Goal: Information Seeking & Learning: Learn about a topic

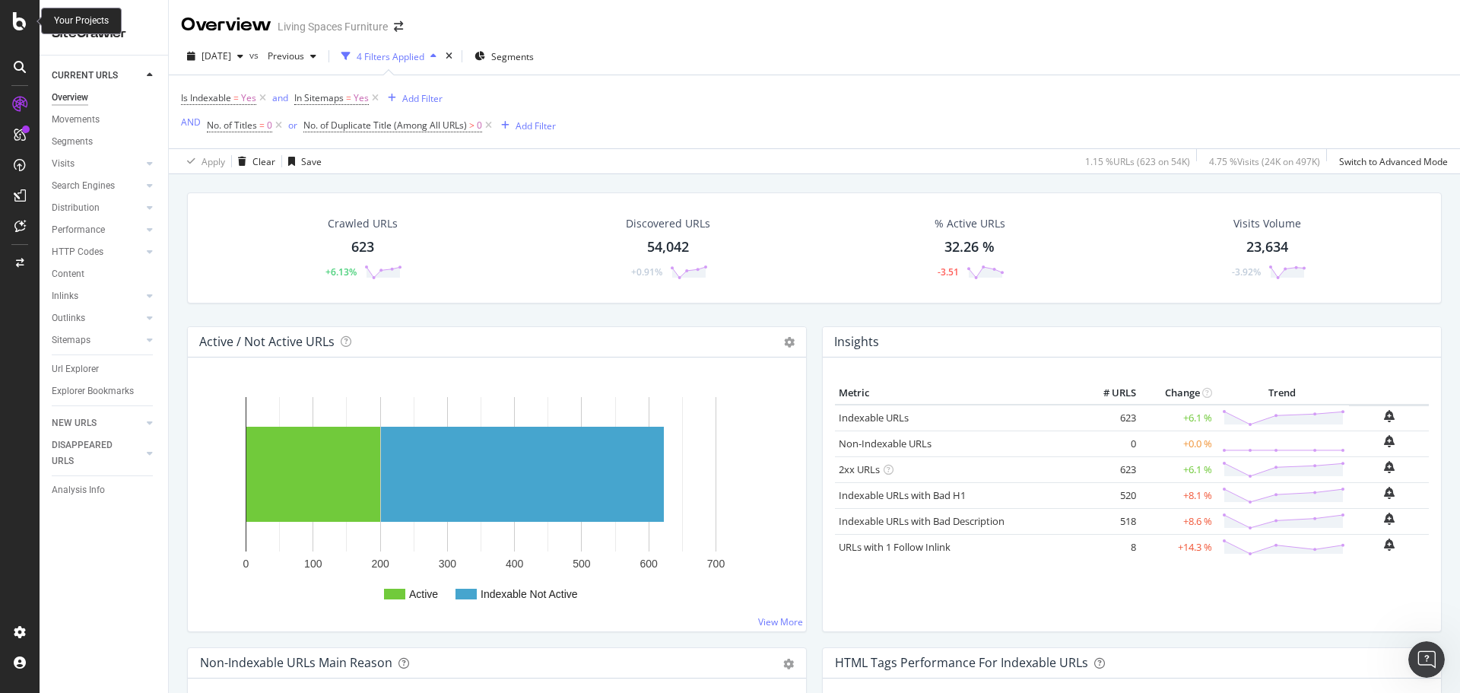
click at [10, 24] on div at bounding box center [20, 21] width 37 height 18
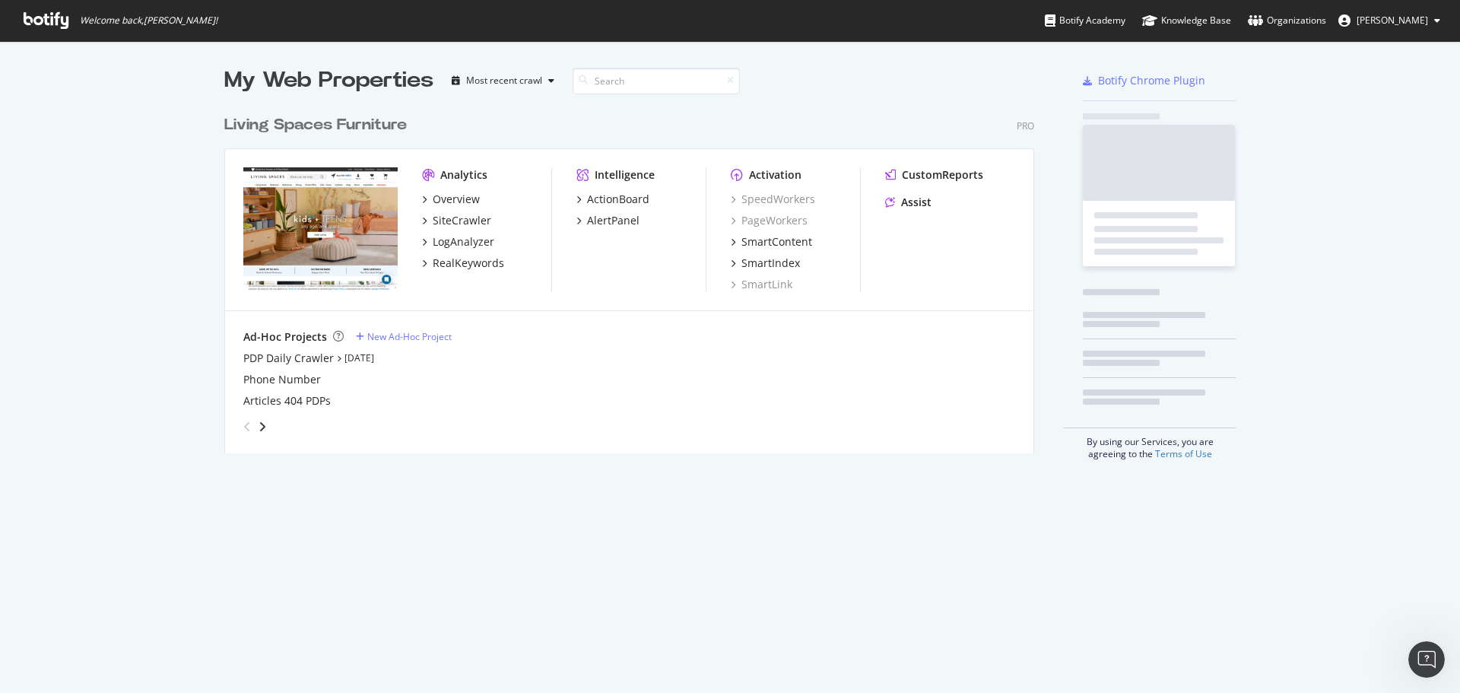
scroll to position [681, 1437]
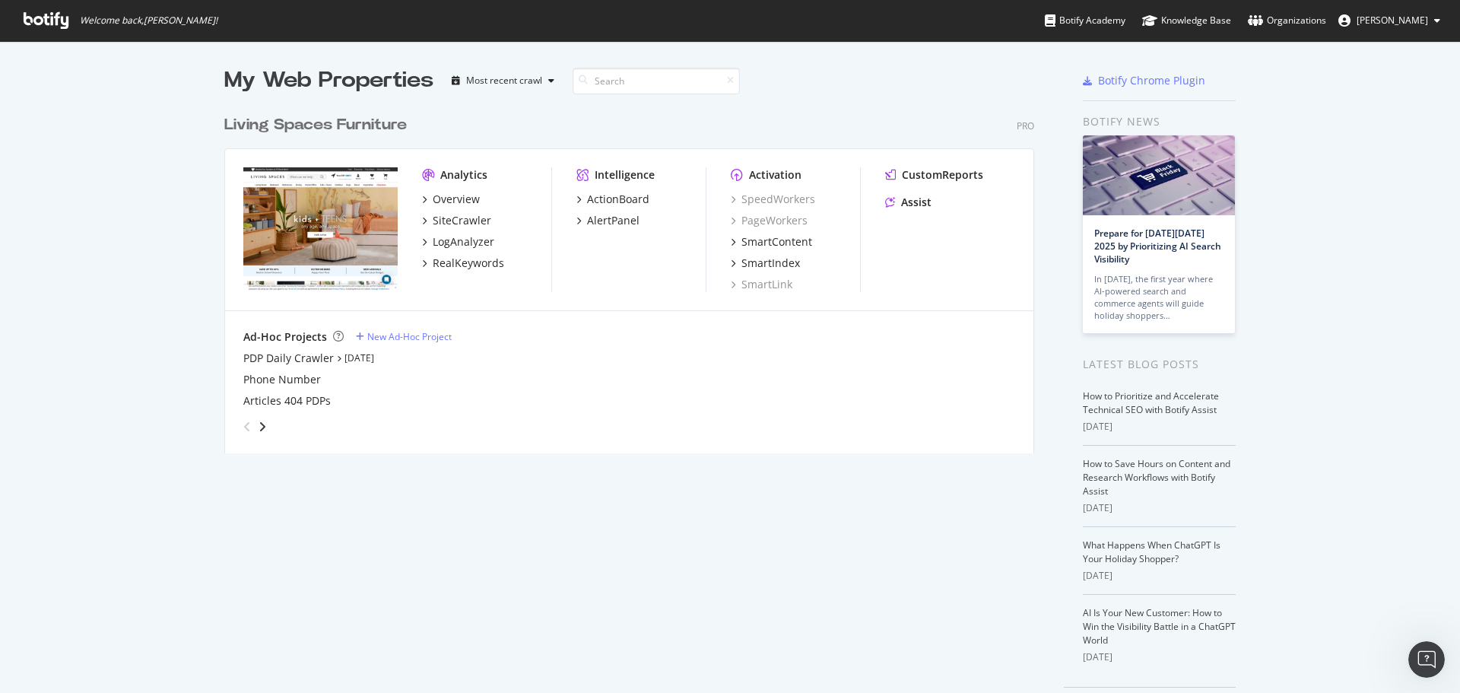
click at [126, 422] on div "My Web Properties Most recent crawl Living Spaces Furniture Pro Analytics Overv…" at bounding box center [730, 392] width 1460 height 703
click at [805, 628] on div "My Web Properties Most recent crawl Living Spaces Furniture Pro Analytics Overv…" at bounding box center [644, 392] width 840 height 654
click at [456, 227] on div "SiteCrawler" at bounding box center [462, 220] width 59 height 15
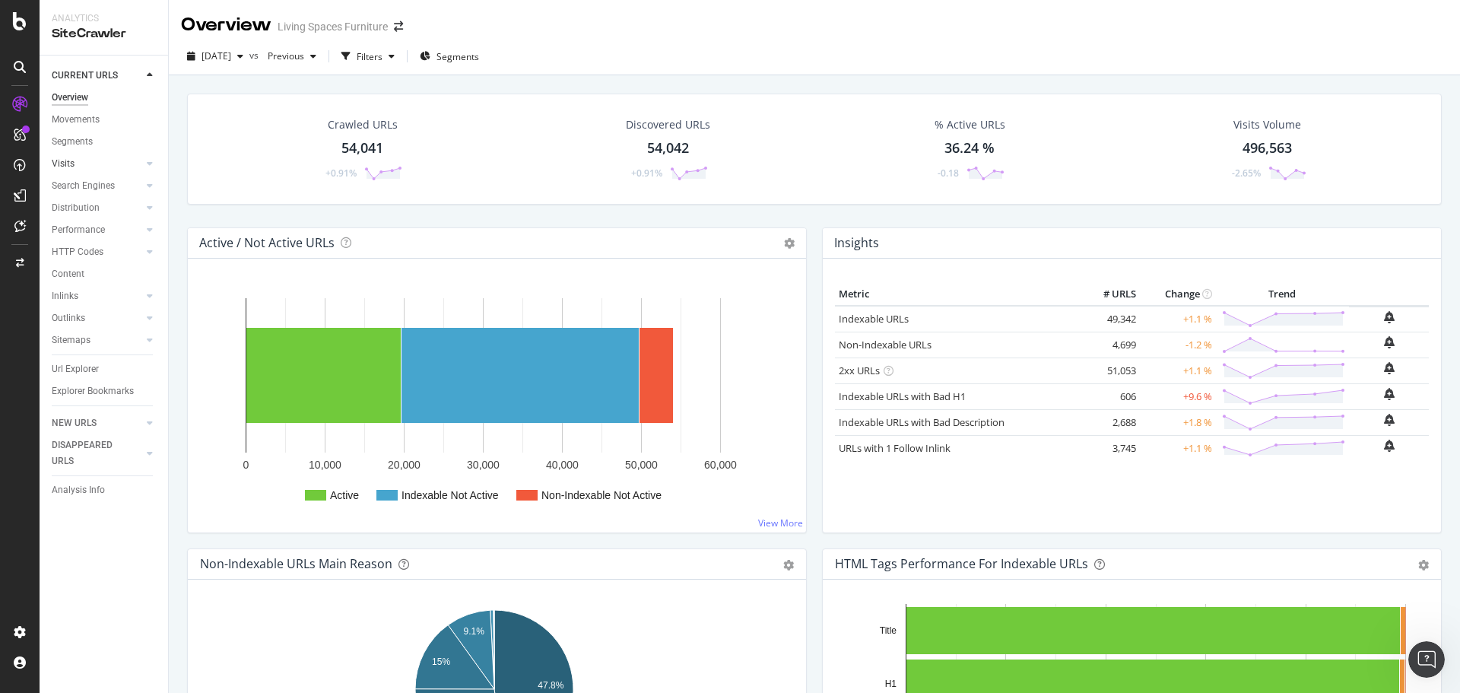
click at [76, 167] on link "Visits" at bounding box center [97, 164] width 91 height 16
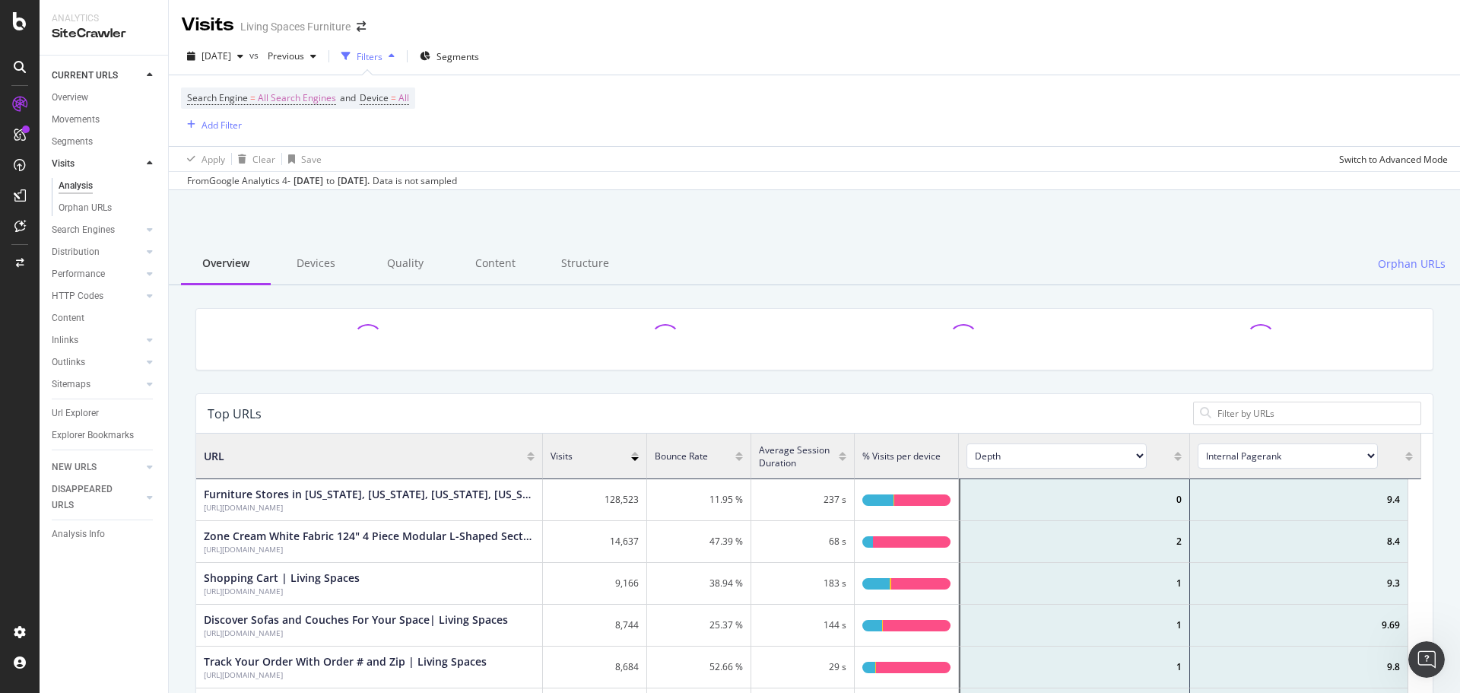
scroll to position [445, 1214]
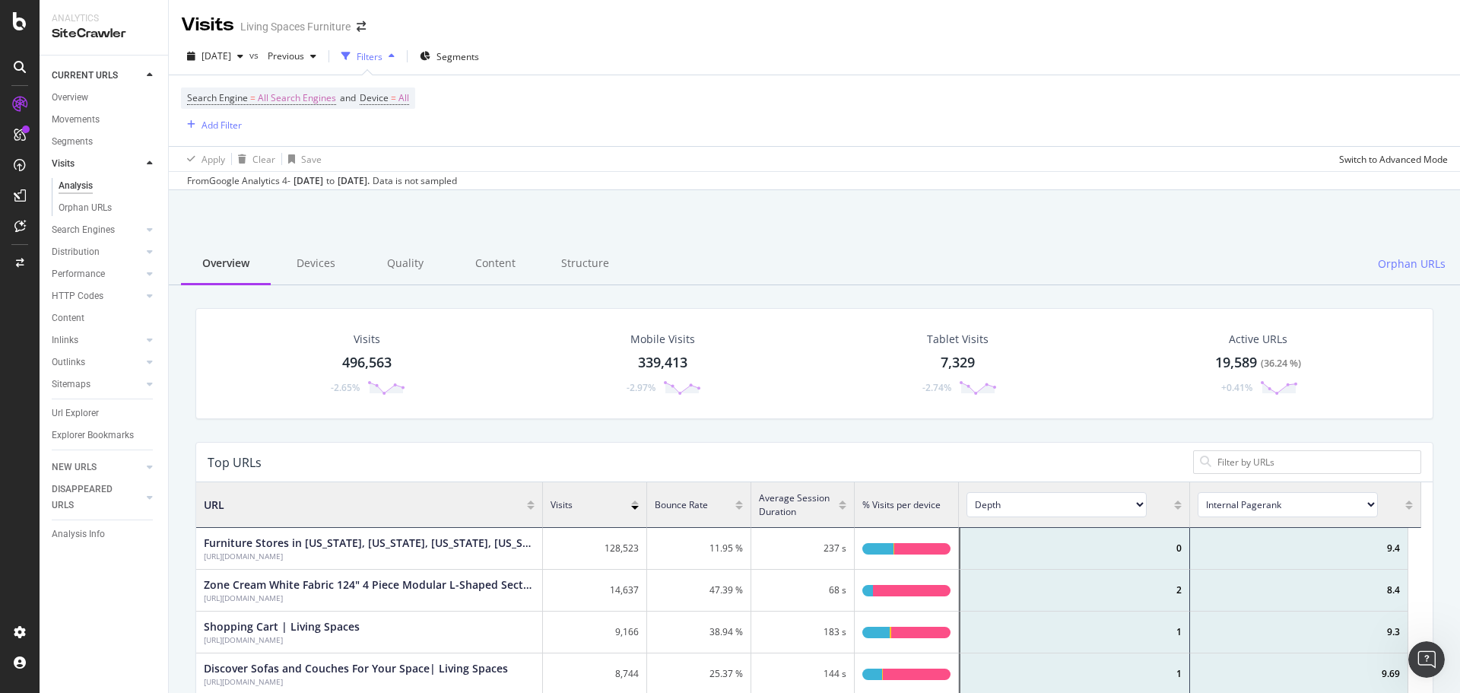
click at [861, 236] on div at bounding box center [814, 229] width 1255 height 65
click at [846, 188] on div "From Google Analytics 4 - [DATE] to [DATE] . Data is not sampled" at bounding box center [814, 180] width 1291 height 18
click at [31, 17] on div at bounding box center [20, 21] width 37 height 18
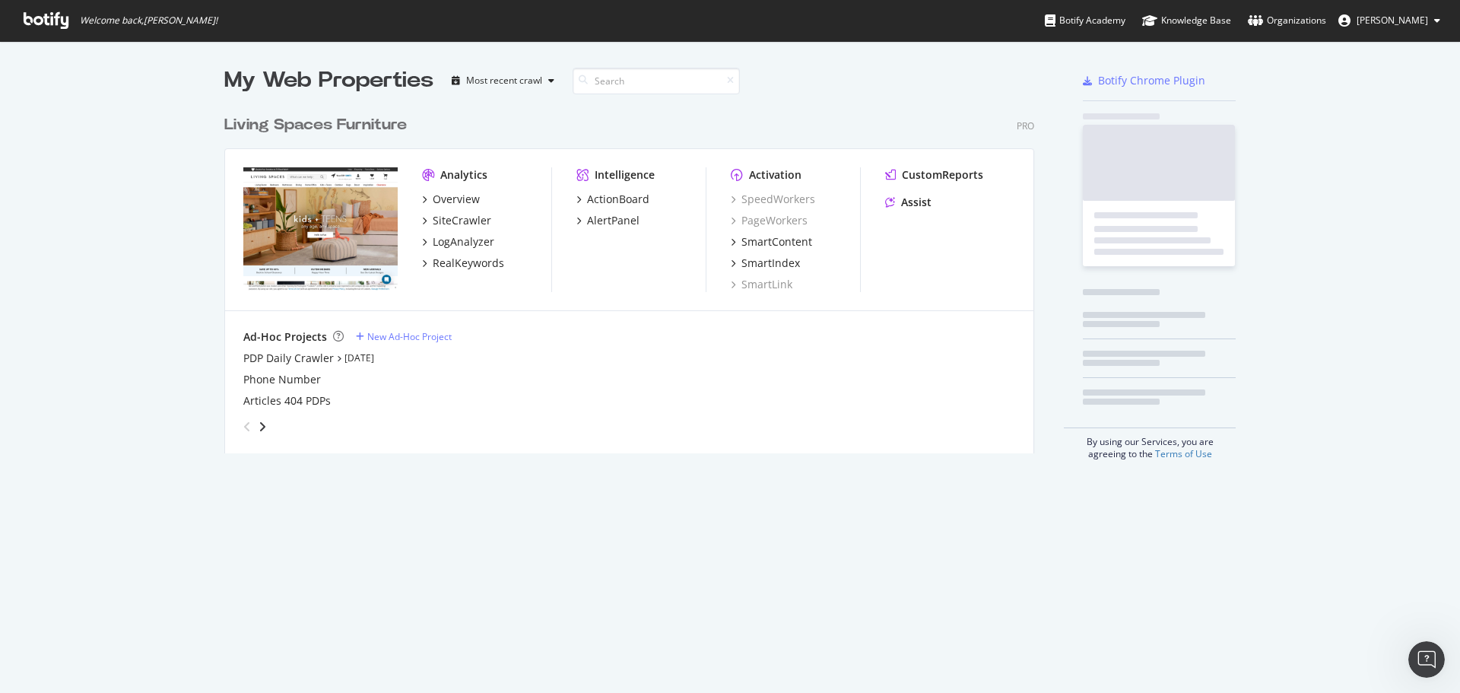
scroll to position [681, 1437]
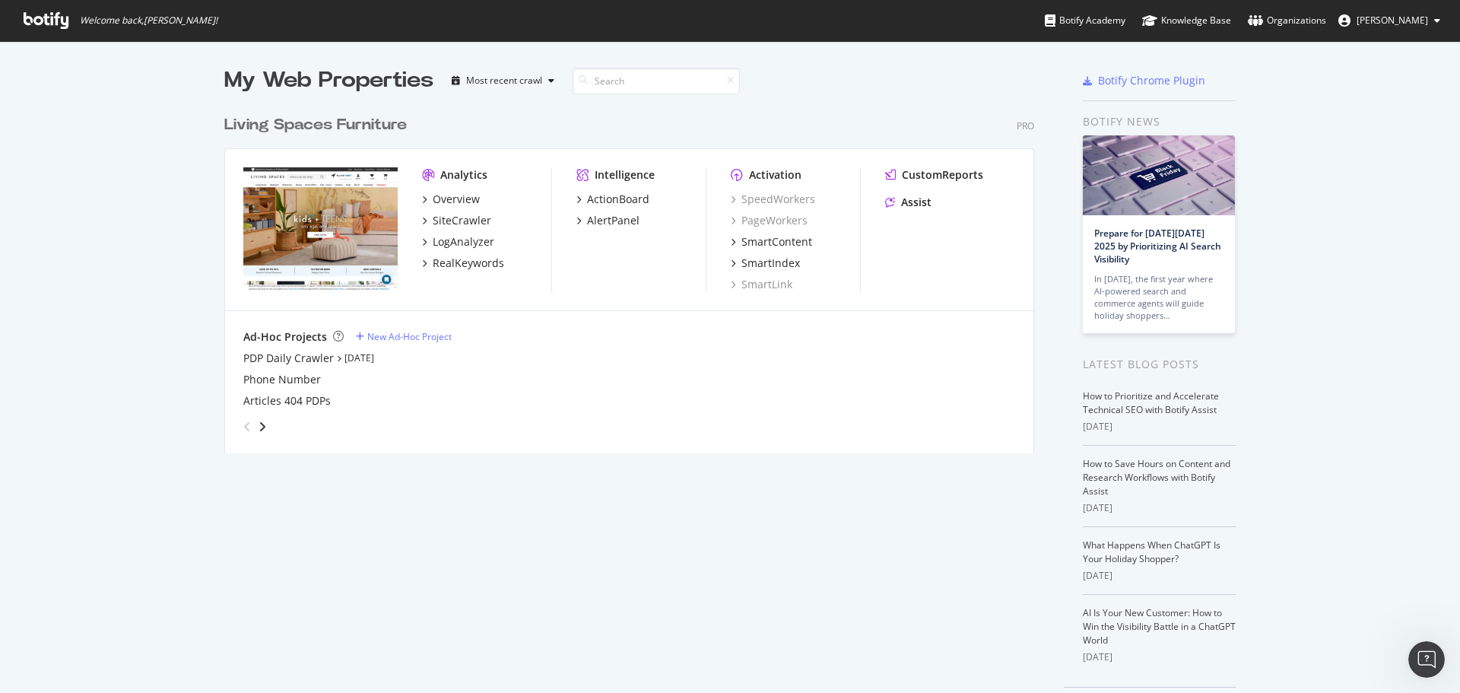
click at [744, 433] on div "grid" at bounding box center [626, 423] width 778 height 30
click at [462, 262] on div "RealKeywords" at bounding box center [468, 263] width 71 height 15
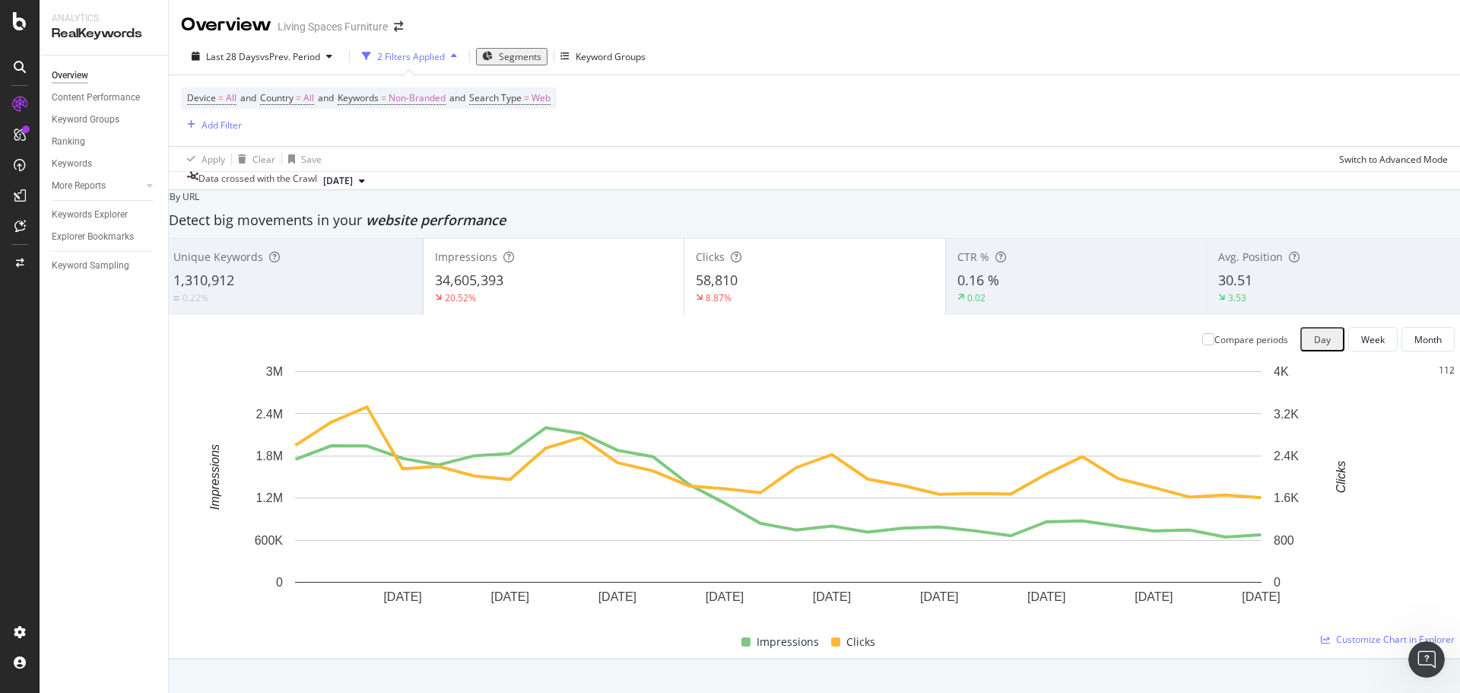
click at [984, 144] on div "Device = All and Country = All and Keywords = Non-Branded and Search Type = Web…" at bounding box center [814, 110] width 1267 height 71
click at [624, 151] on div "Last 28 Days vs Prev. Period 2 Filters Applied Segments Keyword Groups Device =…" at bounding box center [814, 114] width 1291 height 152
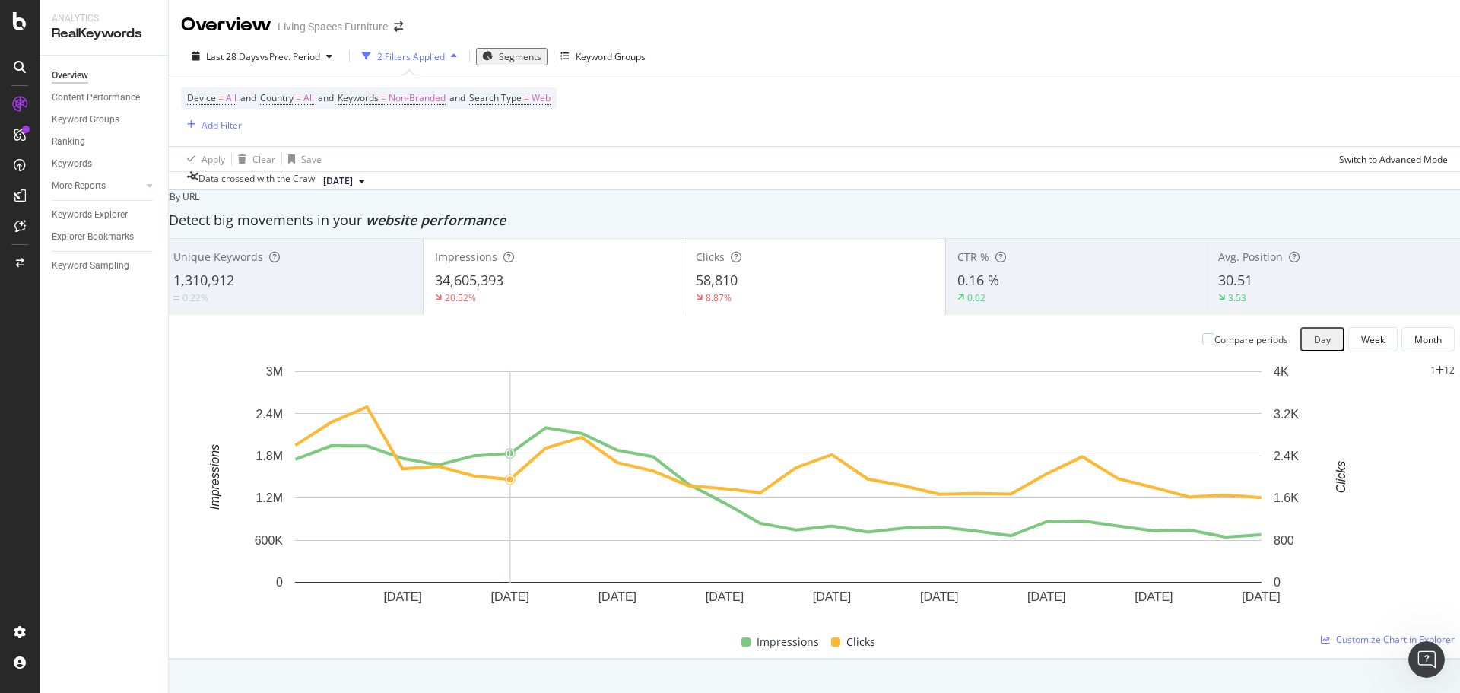
scroll to position [0, 0]
click at [633, 154] on div "Apply Clear Save Switch to Advanced Mode" at bounding box center [814, 158] width 1291 height 25
click at [63, 141] on div "Ranking" at bounding box center [68, 142] width 33 height 16
